Goal: Information Seeking & Learning: Find specific fact

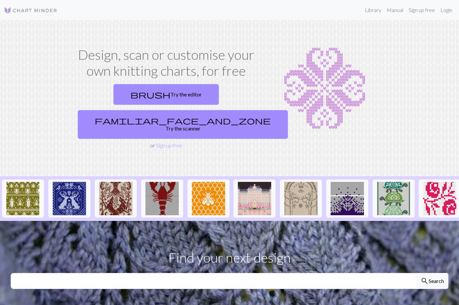
click at [378, 9] on link "Library" at bounding box center [373, 9] width 22 height 13
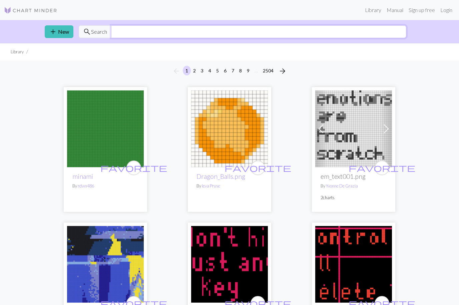
click at [229, 33] on input "text" at bounding box center [258, 31] width 295 height 13
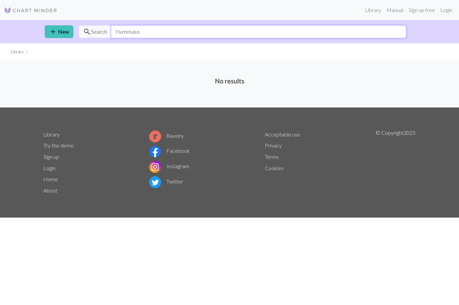
click at [169, 37] on input "Hummulus" at bounding box center [258, 31] width 295 height 13
type input "Humulus"
